Goal: Information Seeking & Learning: Check status

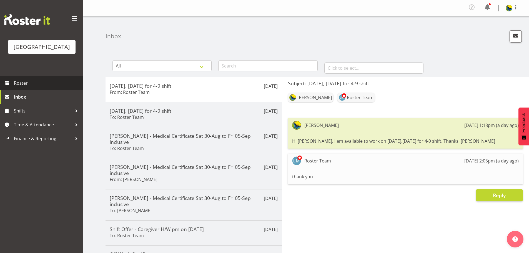
click at [29, 87] on span "Roster" at bounding box center [47, 83] width 67 height 8
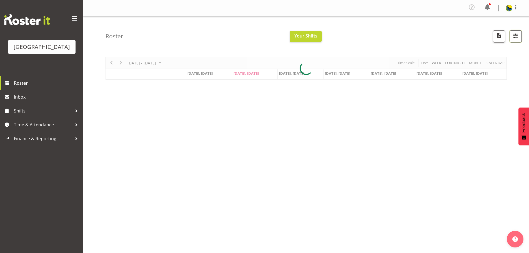
click at [516, 37] on span "button" at bounding box center [515, 35] width 7 height 7
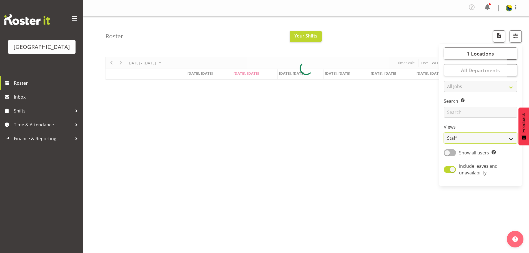
click at [493, 144] on select "Staff Role Shift - Horizontal Shift - Vertical Staff - Location" at bounding box center [481, 137] width 74 height 11
select select "shift"
click at [444, 144] on select "Staff Role Shift - Horizontal Shift - Vertical Staff - Location" at bounding box center [481, 137] width 74 height 11
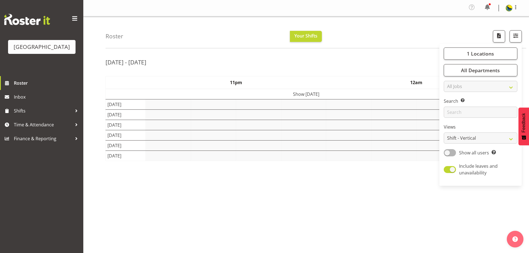
click at [403, 21] on div "Roster Your Shifts 1 Locations [GEOGRAPHIC_DATA] Kitchen [GEOGRAPHIC_DATA] Sele…" at bounding box center [316, 32] width 421 height 32
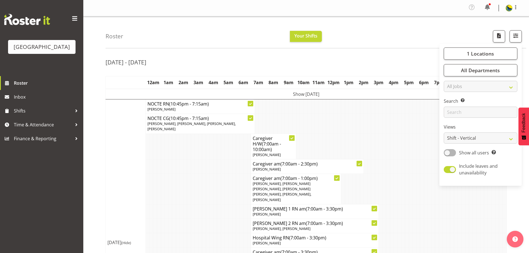
click at [396, 37] on div "Roster Your Shifts 1 Locations [GEOGRAPHIC_DATA] Kitchen [GEOGRAPHIC_DATA] Sele…" at bounding box center [316, 32] width 421 height 32
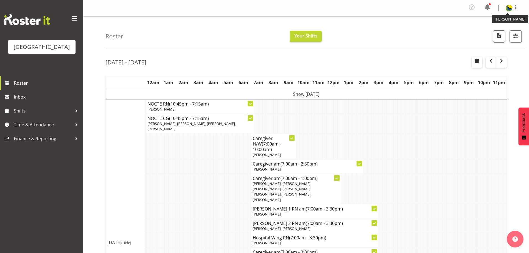
click at [507, 10] on img at bounding box center [509, 8] width 7 height 7
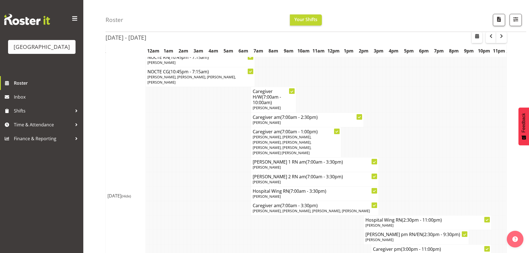
scroll to position [361, 0]
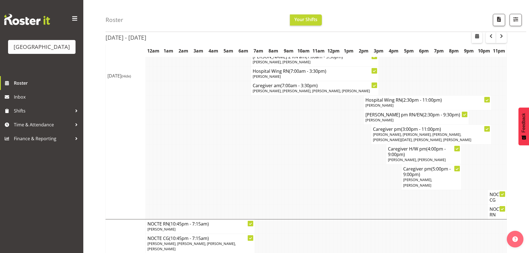
scroll to position [0, 0]
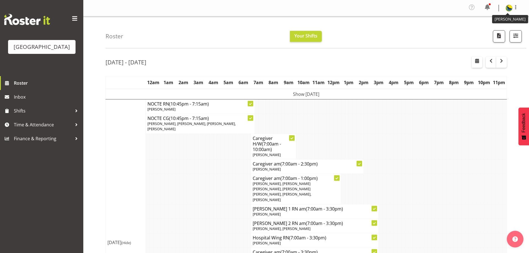
click at [509, 10] on img at bounding box center [509, 8] width 7 height 7
click at [491, 35] on link "Log Out" at bounding box center [492, 31] width 53 height 10
